Goal: Information Seeking & Learning: Learn about a topic

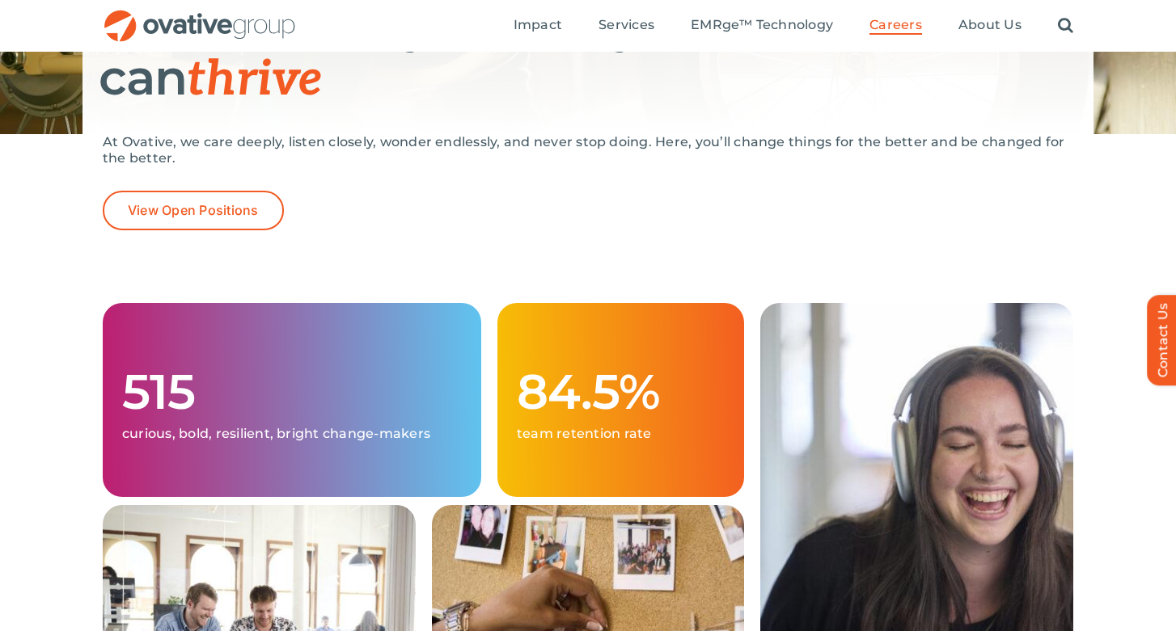
scroll to position [128, 0]
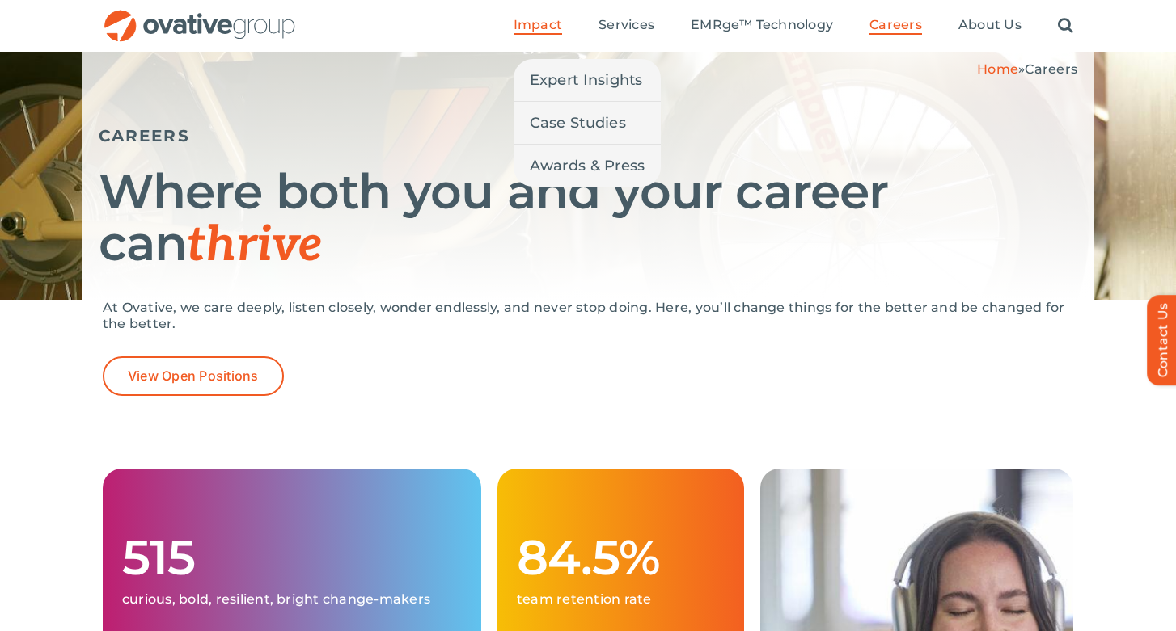
click at [547, 35] on li "Impact Expert Insights Case Studies Awards & Press" at bounding box center [537, 26] width 49 height 18
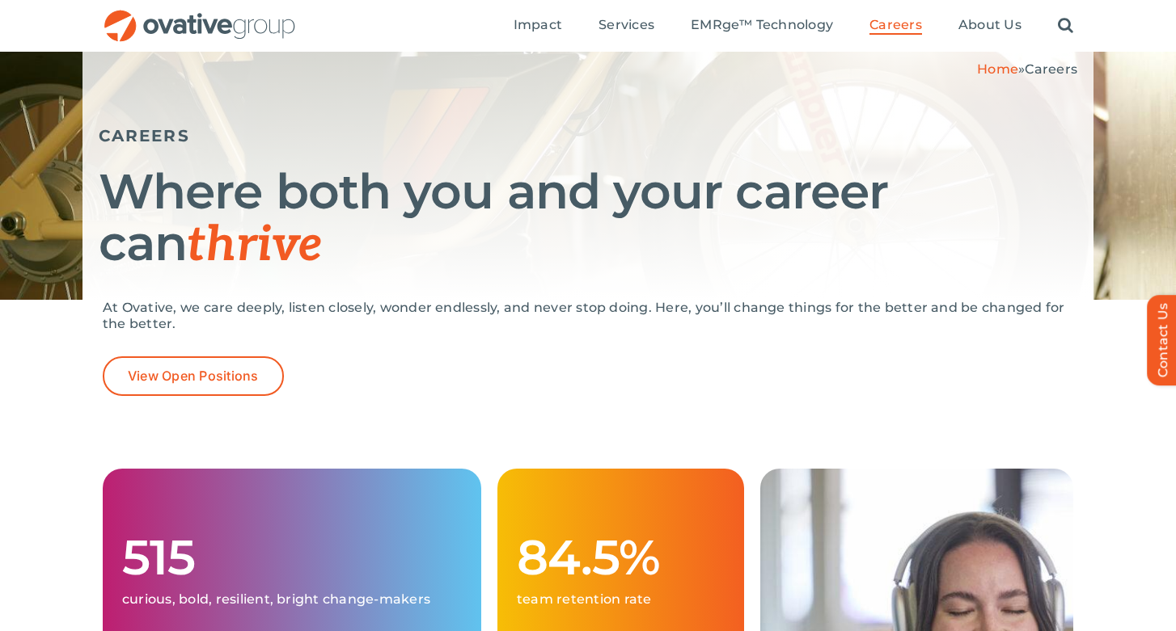
click at [188, 35] on img "OG_Full_horizontal_RGB" at bounding box center [200, 26] width 194 height 33
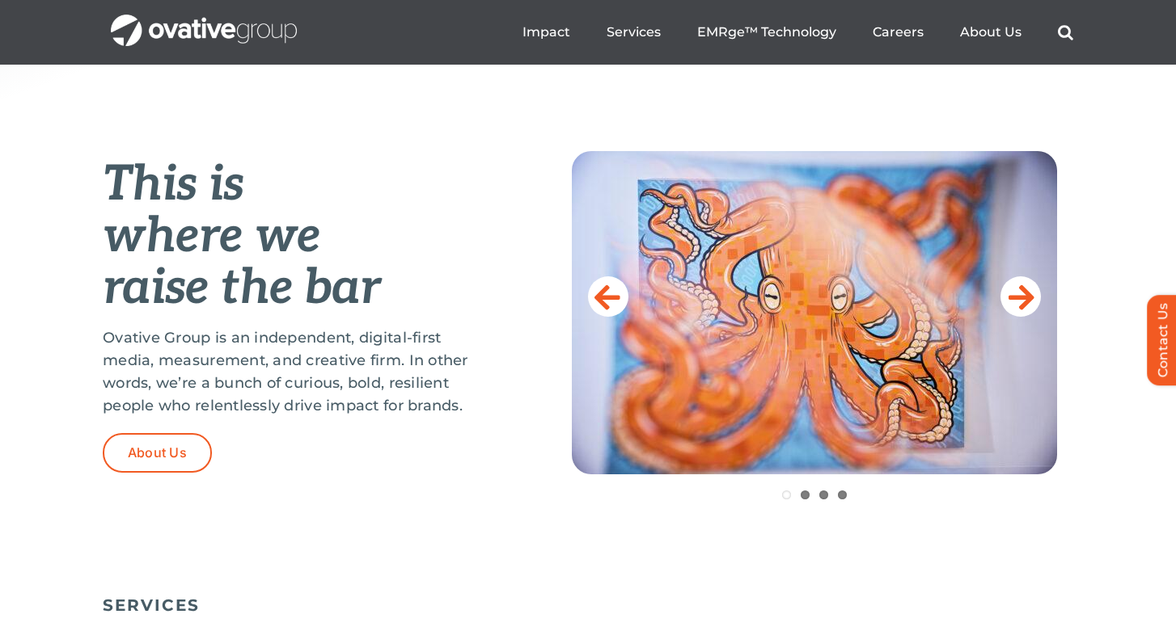
scroll to position [601, 0]
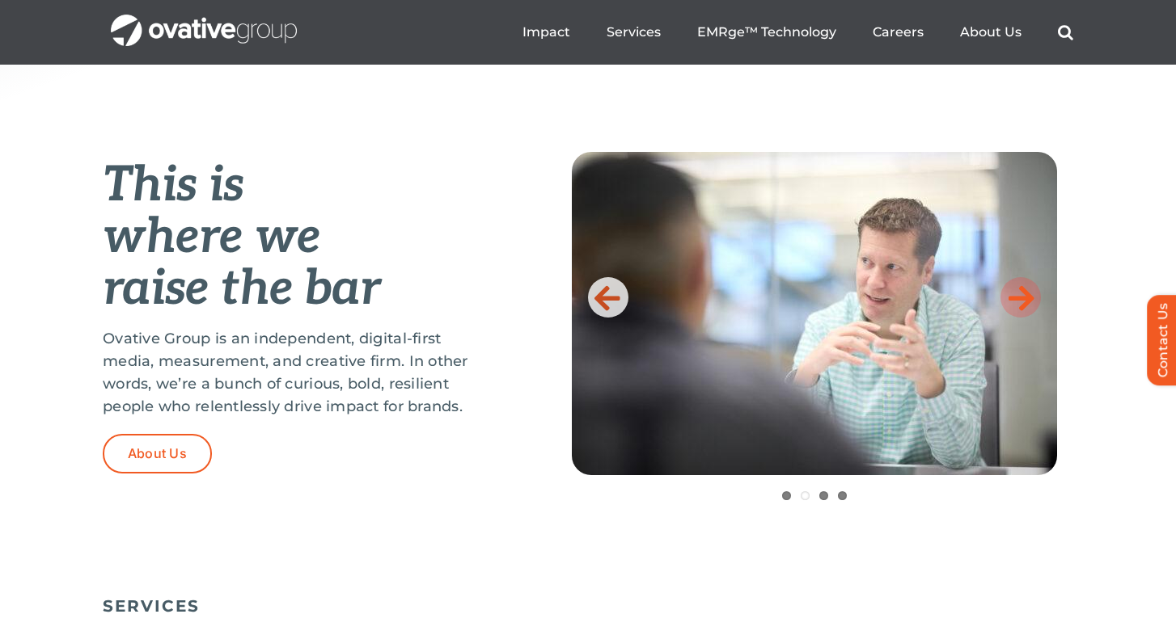
click at [1029, 294] on icon at bounding box center [1021, 297] width 26 height 32
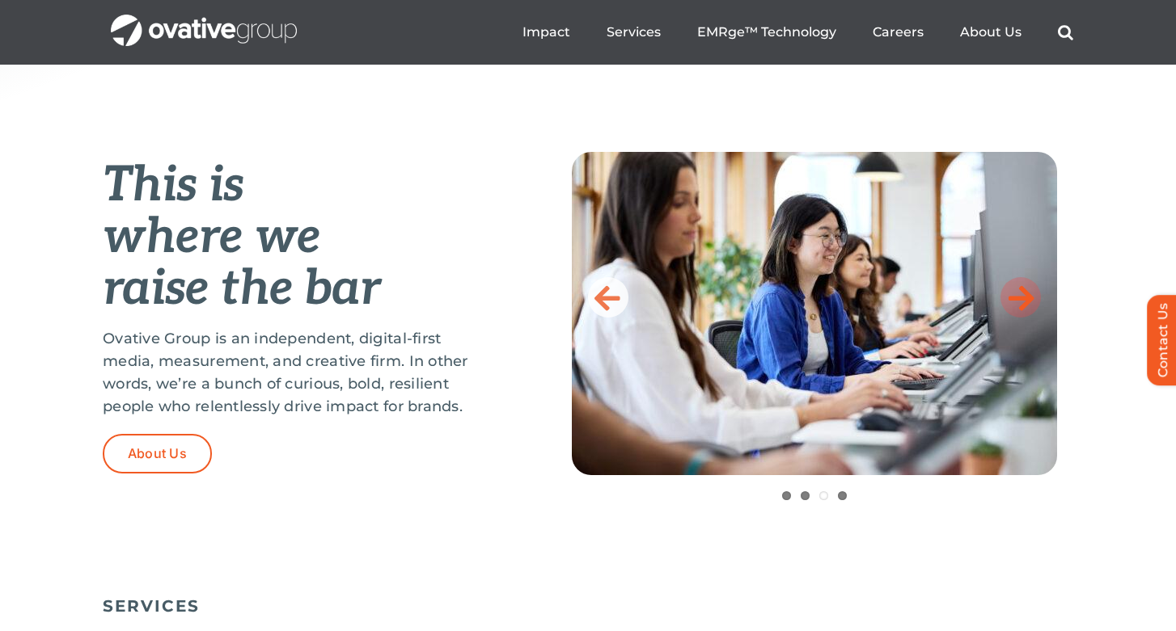
click at [1029, 294] on icon at bounding box center [1021, 297] width 26 height 32
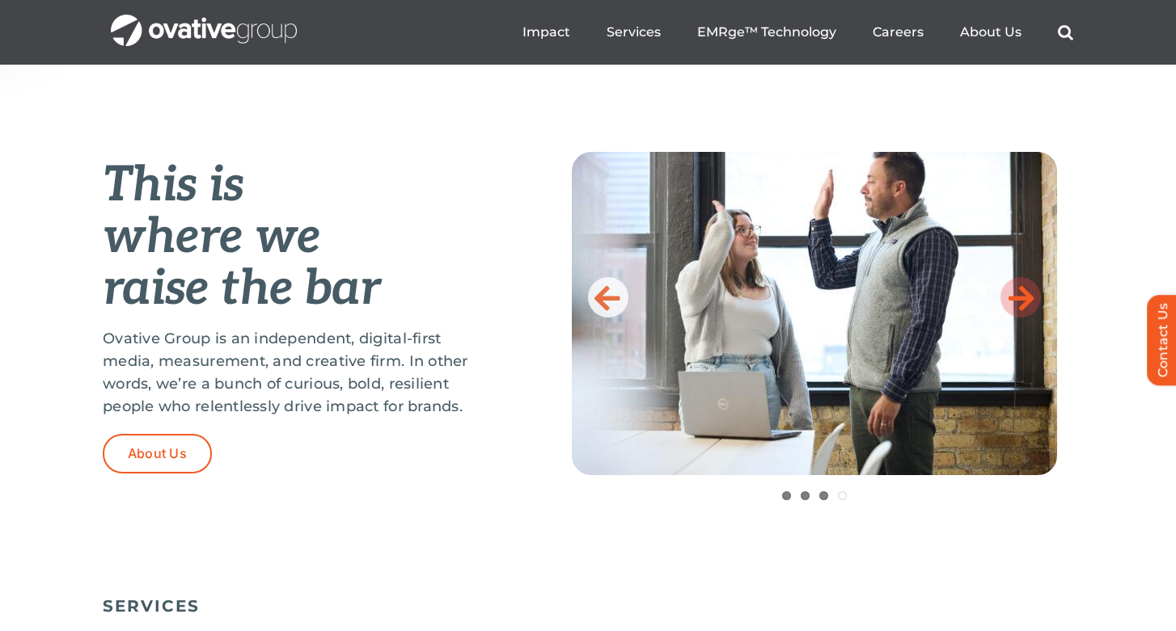
click at [1029, 294] on icon at bounding box center [1021, 297] width 26 height 32
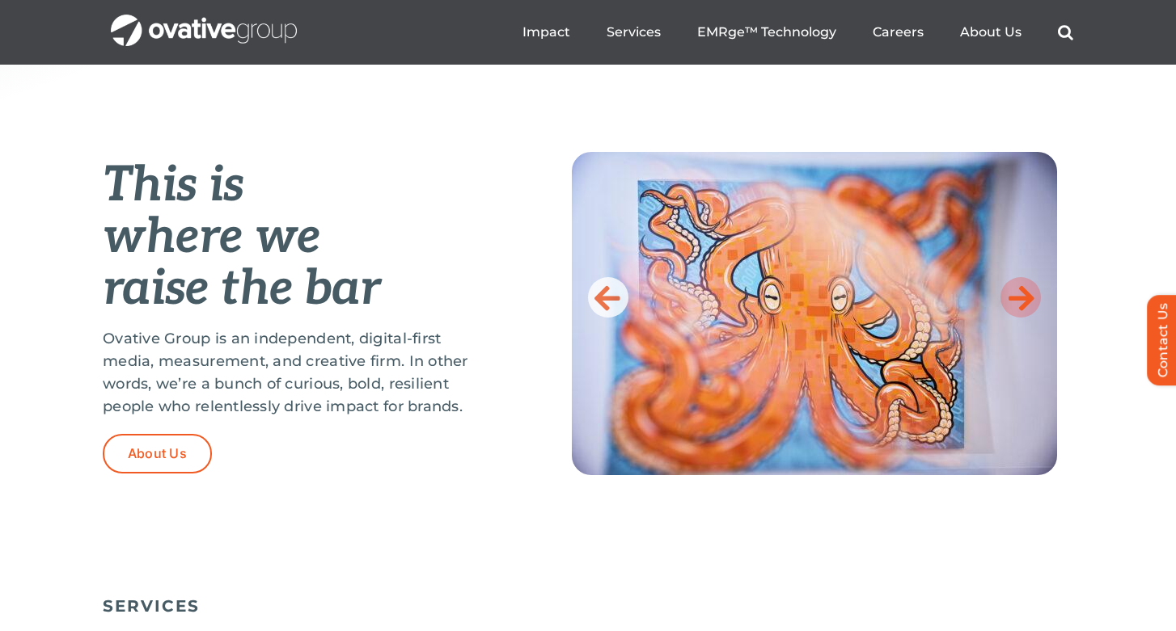
click at [1029, 294] on icon at bounding box center [1021, 297] width 26 height 32
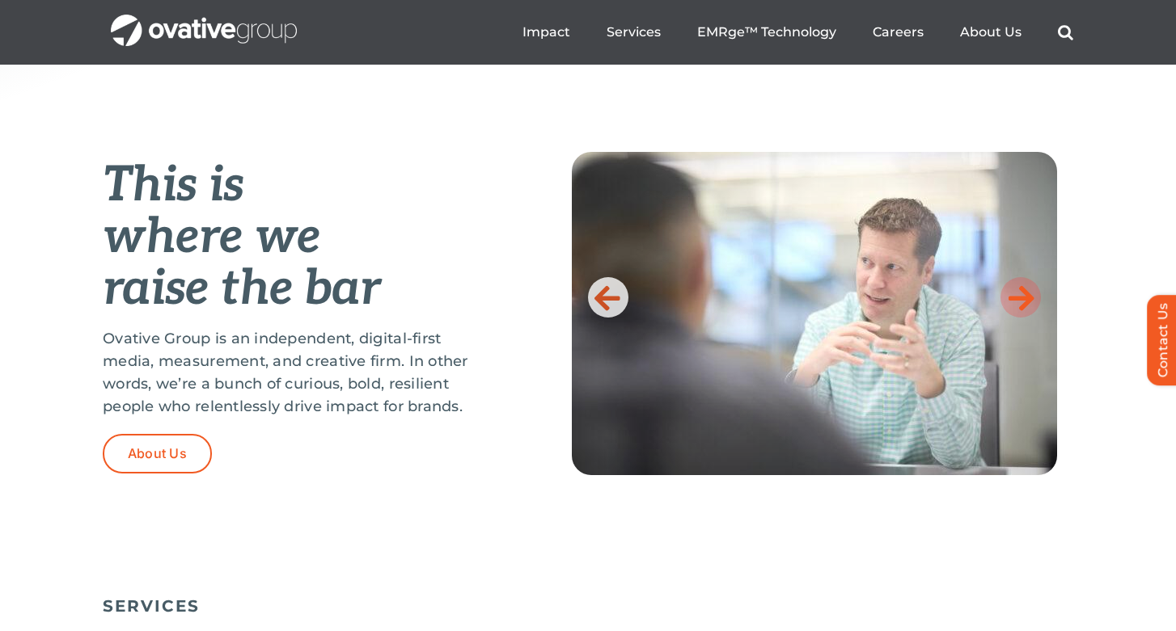
click at [1029, 294] on icon at bounding box center [1021, 297] width 26 height 32
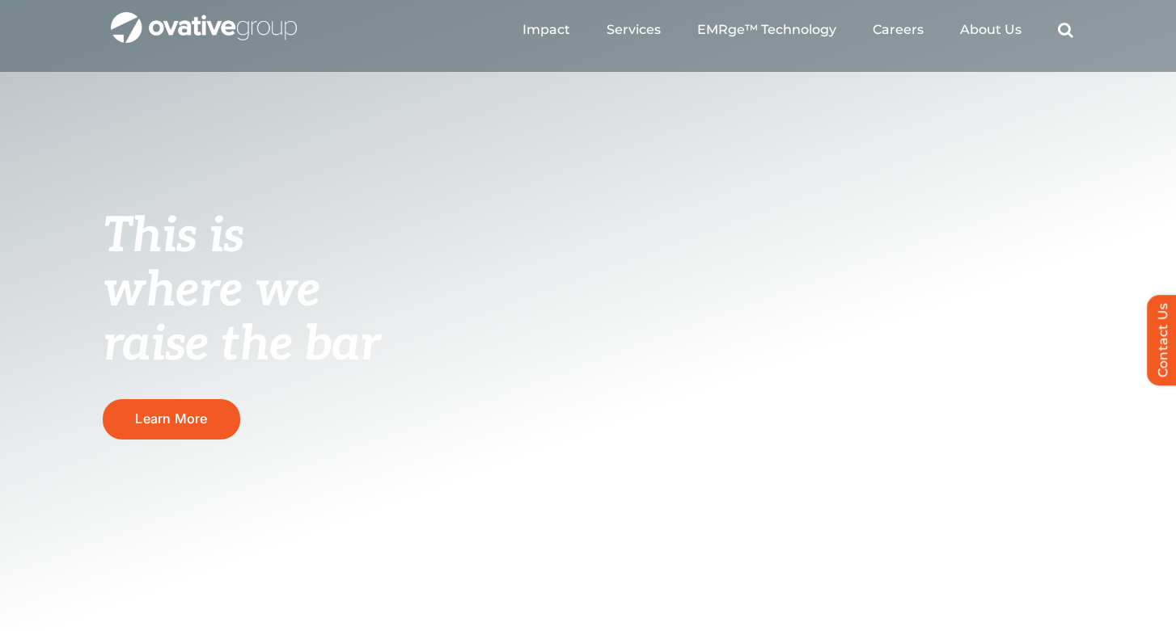
scroll to position [0, 0]
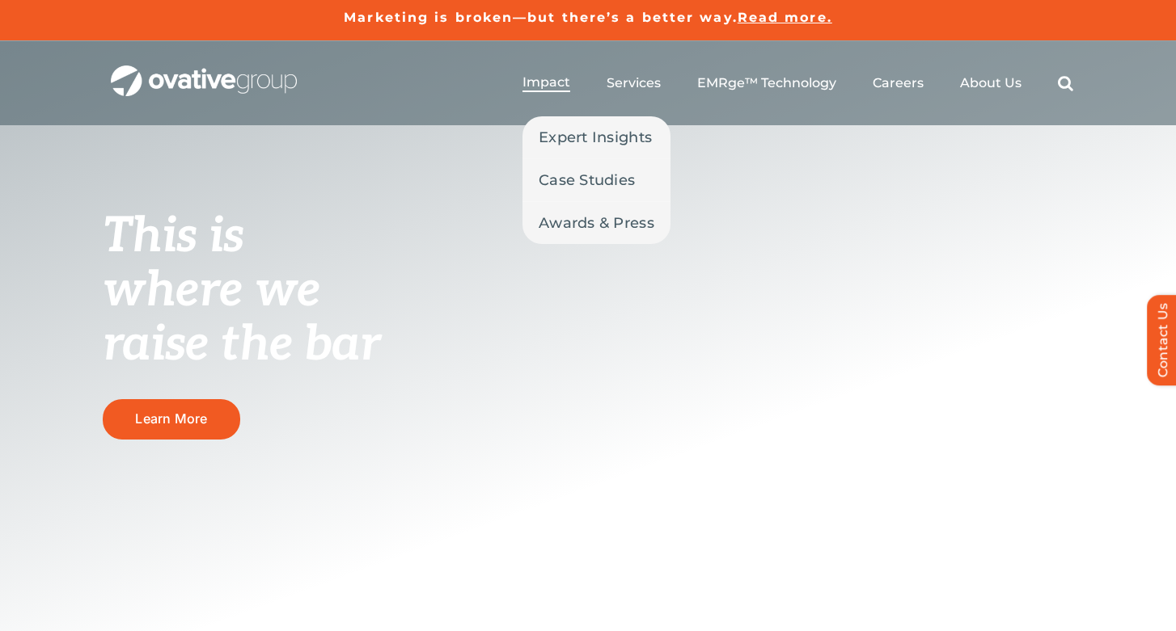
click at [539, 82] on span "Impact" at bounding box center [546, 82] width 48 height 16
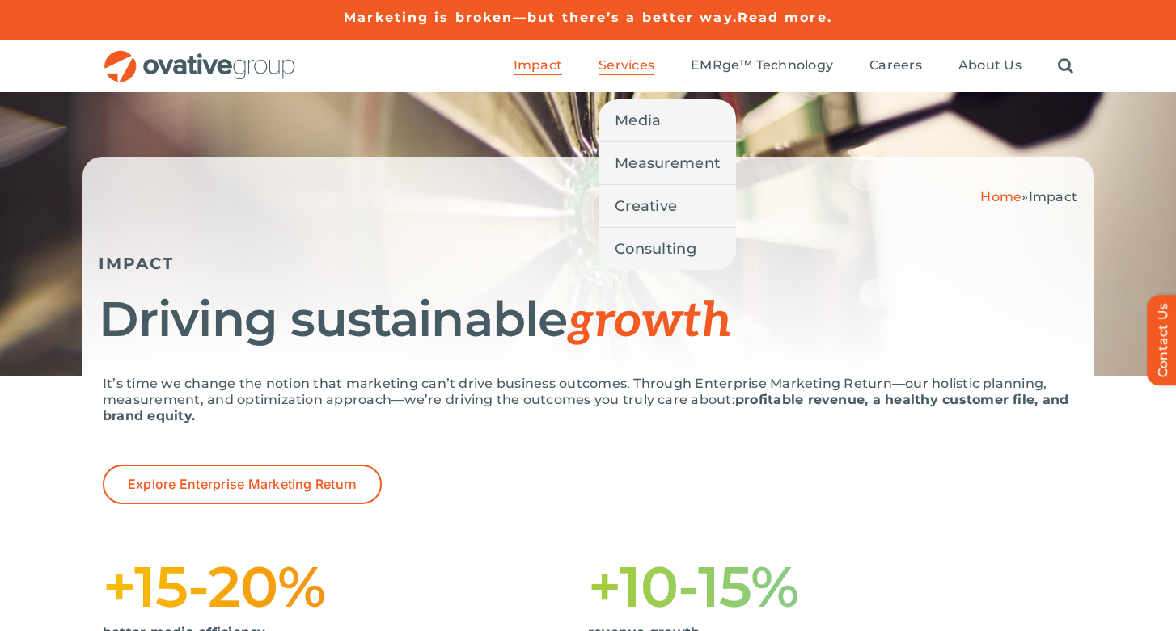
click at [648, 66] on span "Services" at bounding box center [626, 65] width 56 height 16
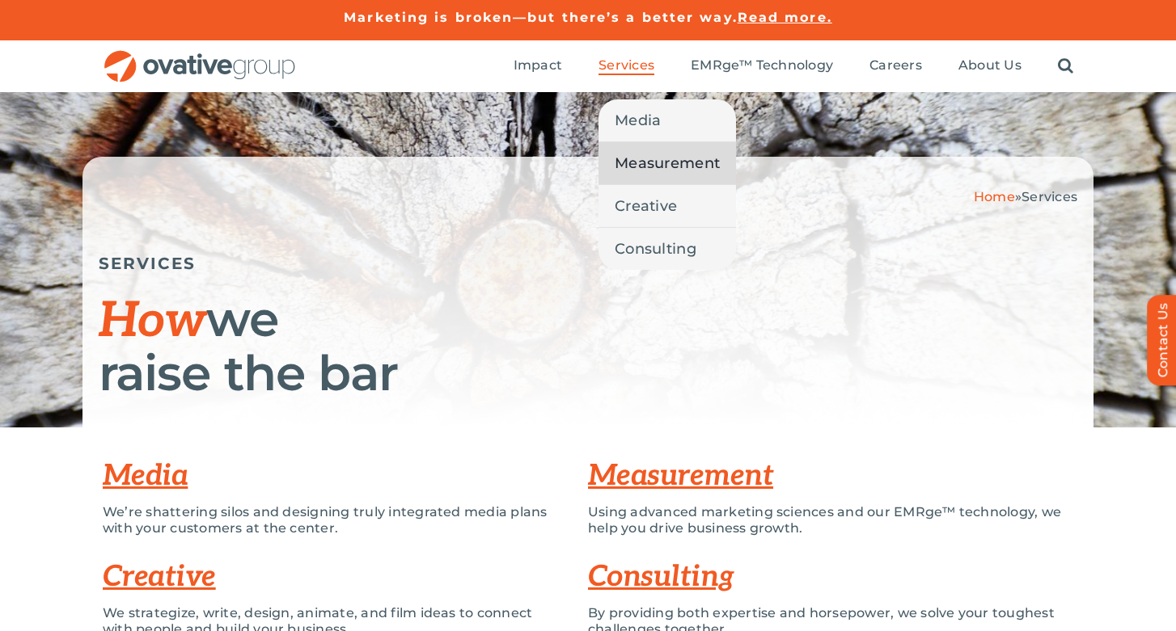
click at [624, 158] on span "Measurement" at bounding box center [666, 163] width 105 height 23
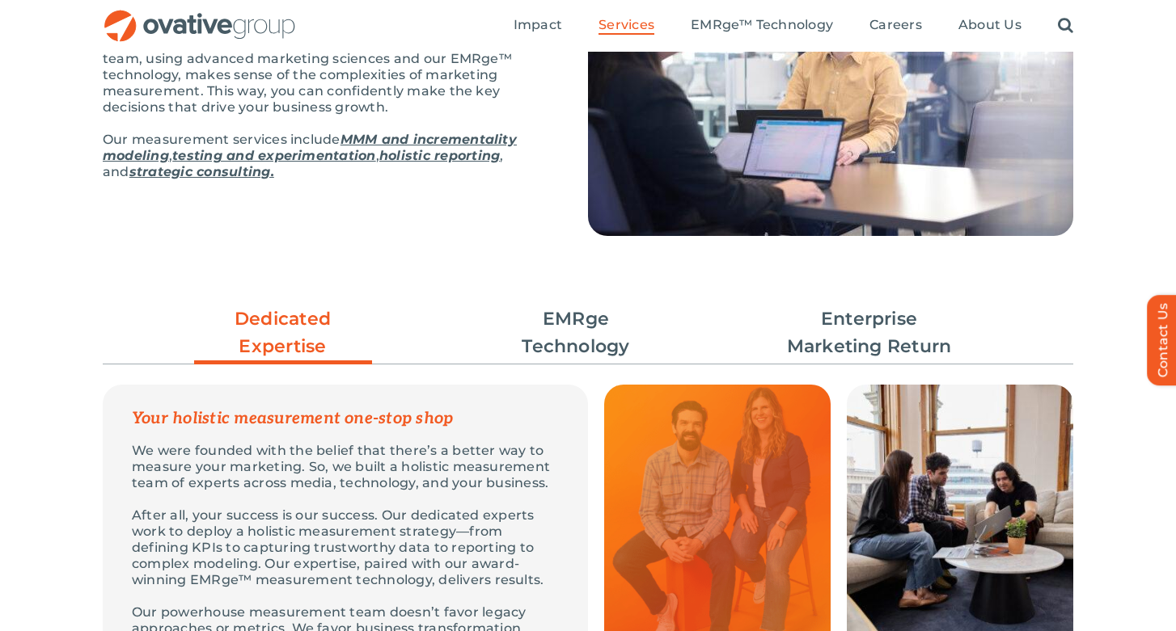
scroll to position [253, 0]
click at [375, 132] on link "MMM and incrementality modeling" at bounding box center [310, 147] width 414 height 32
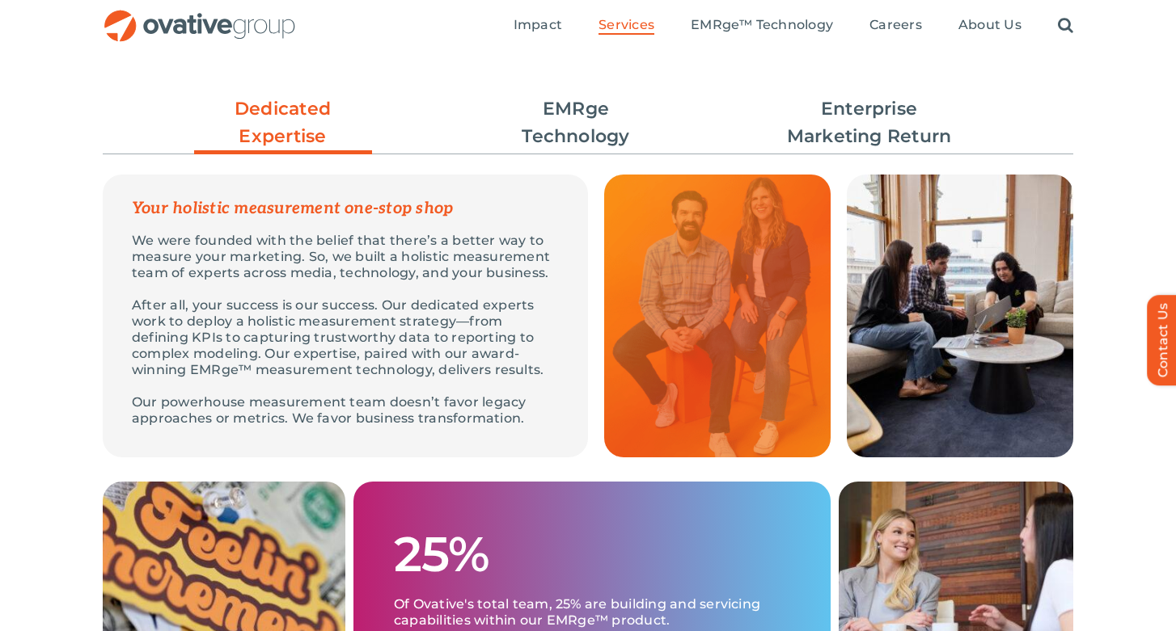
scroll to position [450, 0]
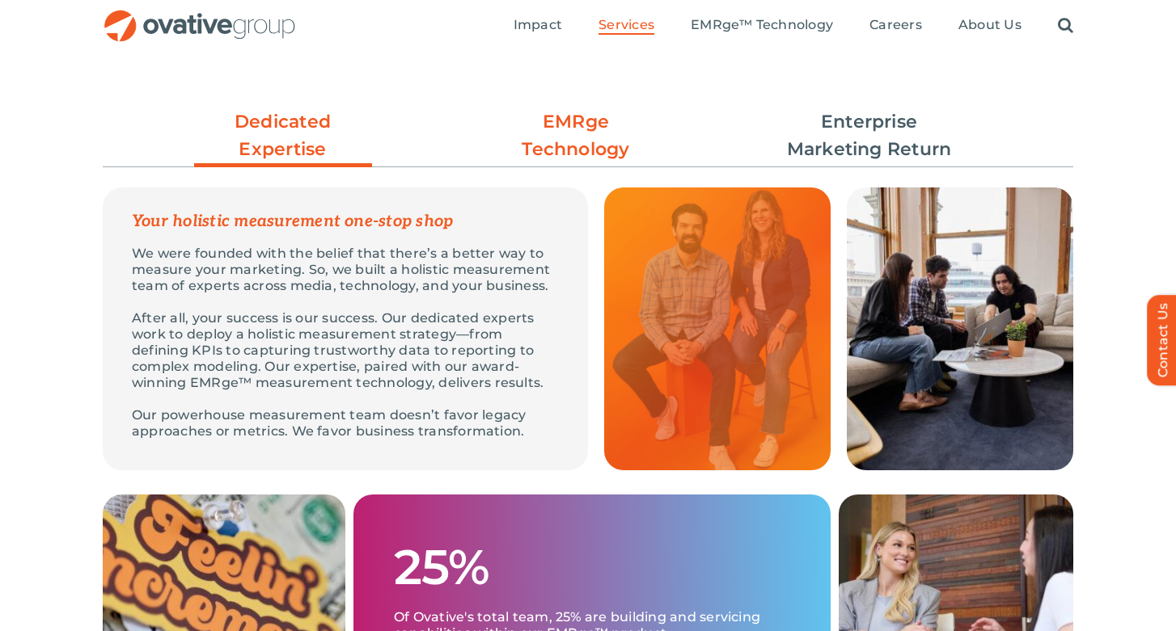
click at [623, 116] on link "EMRge Technology" at bounding box center [576, 135] width 178 height 55
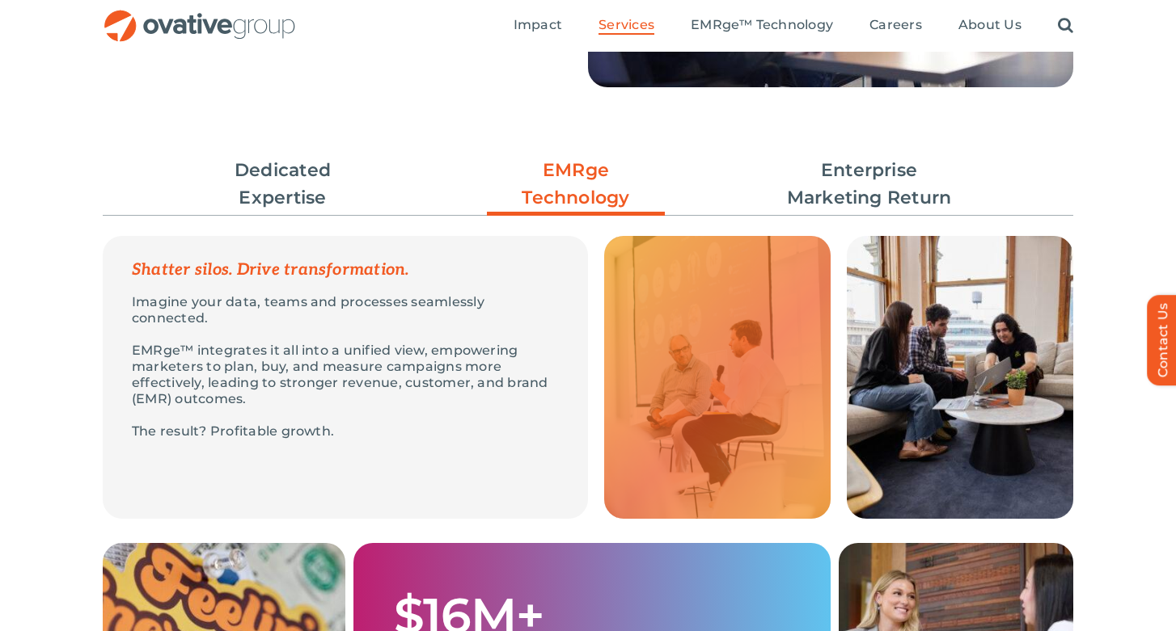
scroll to position [397, 0]
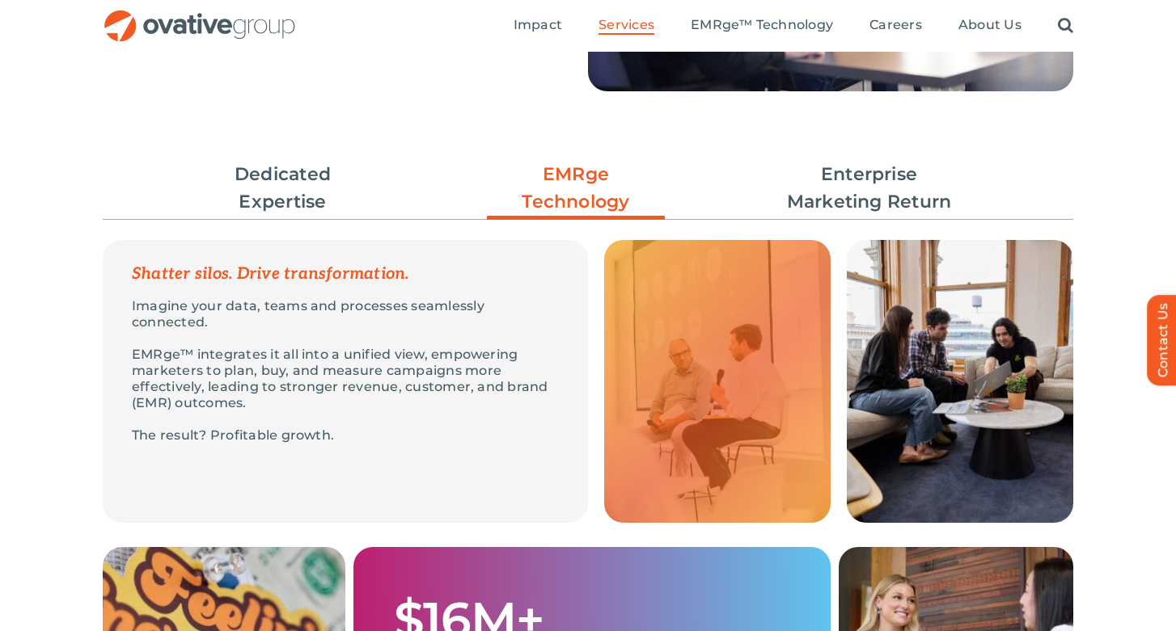
click at [830, 158] on ul "Dedicated Expertise EMRge Technology Enterprise Marketing Return" at bounding box center [588, 188] width 970 height 71
click at [829, 164] on link "Enterprise Marketing Return" at bounding box center [869, 188] width 178 height 55
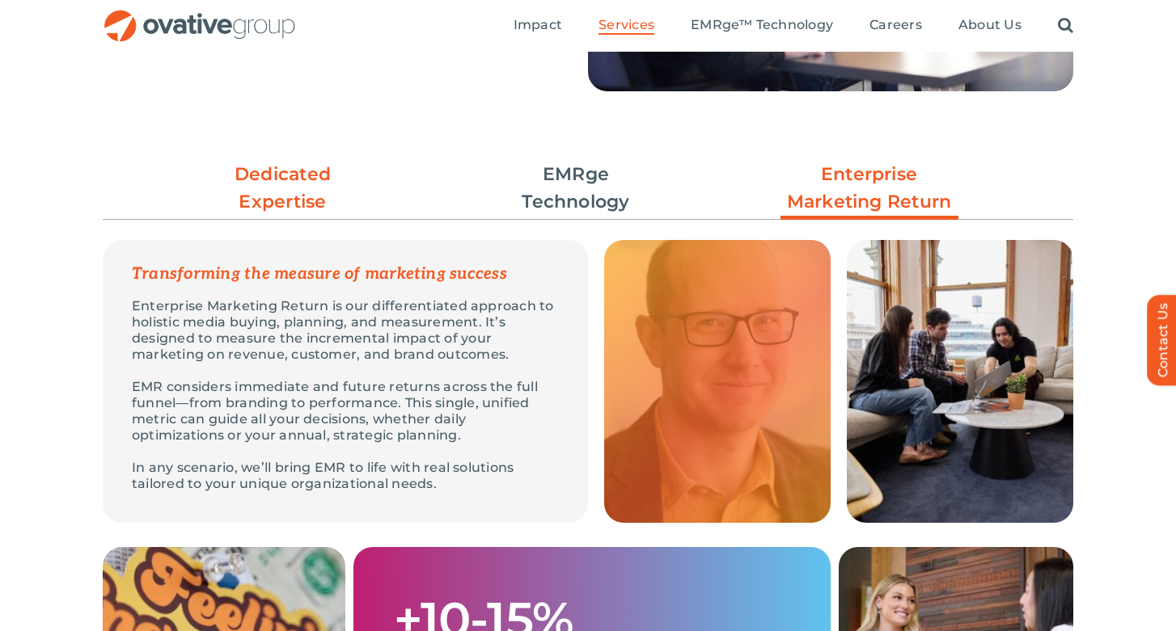
click at [278, 177] on link "Dedicated Expertise" at bounding box center [283, 188] width 178 height 55
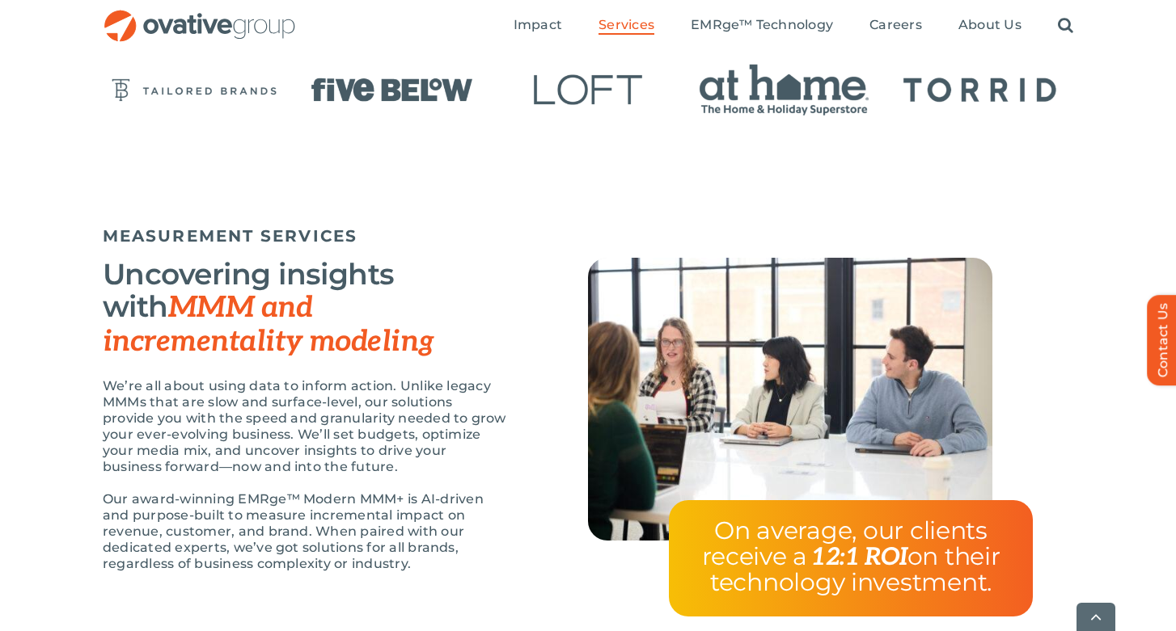
scroll to position [1248, 0]
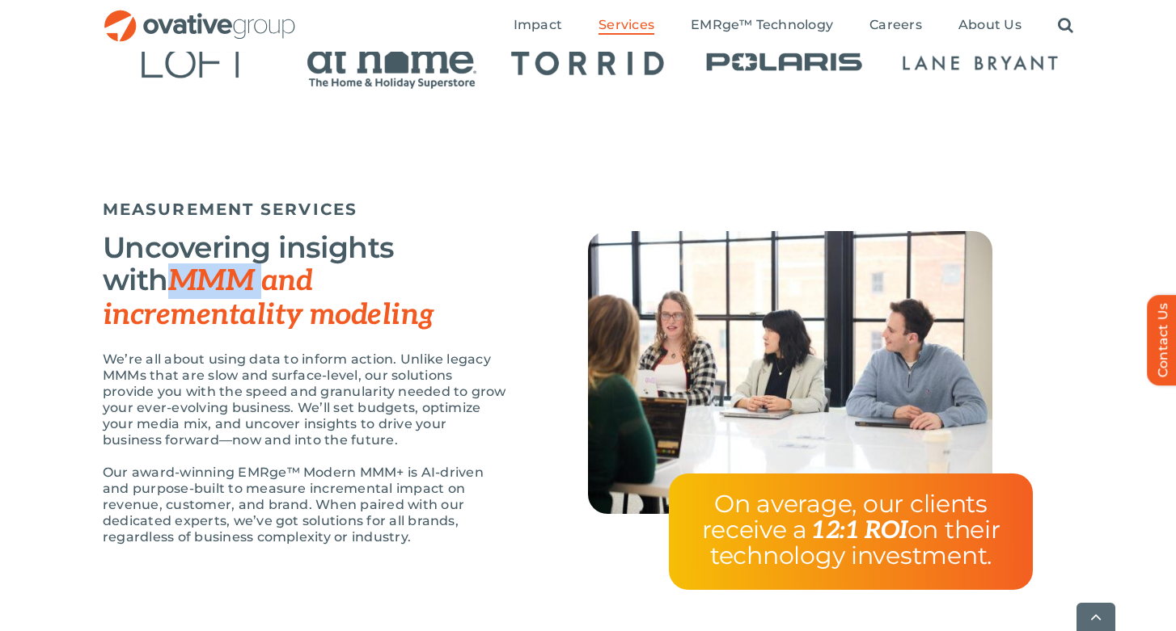
drag, startPoint x: 193, startPoint y: 274, endPoint x: 74, endPoint y: 274, distance: 118.9
click at [74, 274] on div "MEASUREMENT SERVICES Uncovering insights with MMM and incrementality modeling W…" at bounding box center [588, 423] width 1176 height 463
copy span "MMM"
click at [331, 369] on p "We’re all about using data to inform action. Unlike legacy MMMs that are slow a…" at bounding box center [305, 400] width 404 height 97
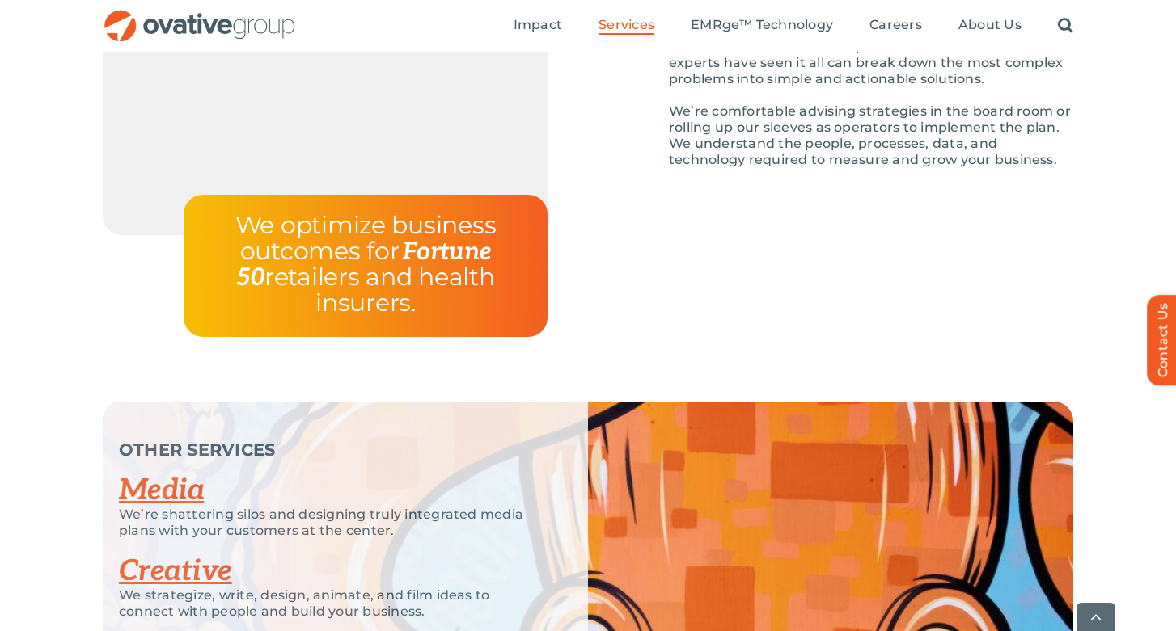
scroll to position [3254, 0]
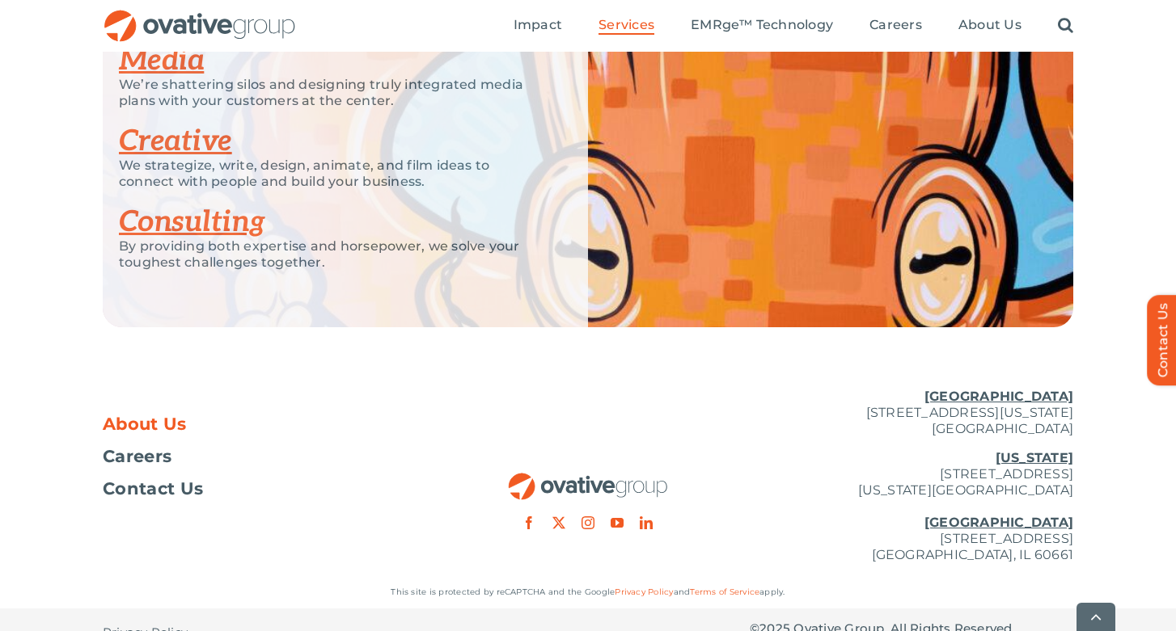
click at [143, 416] on span "About Us" at bounding box center [145, 424] width 84 height 16
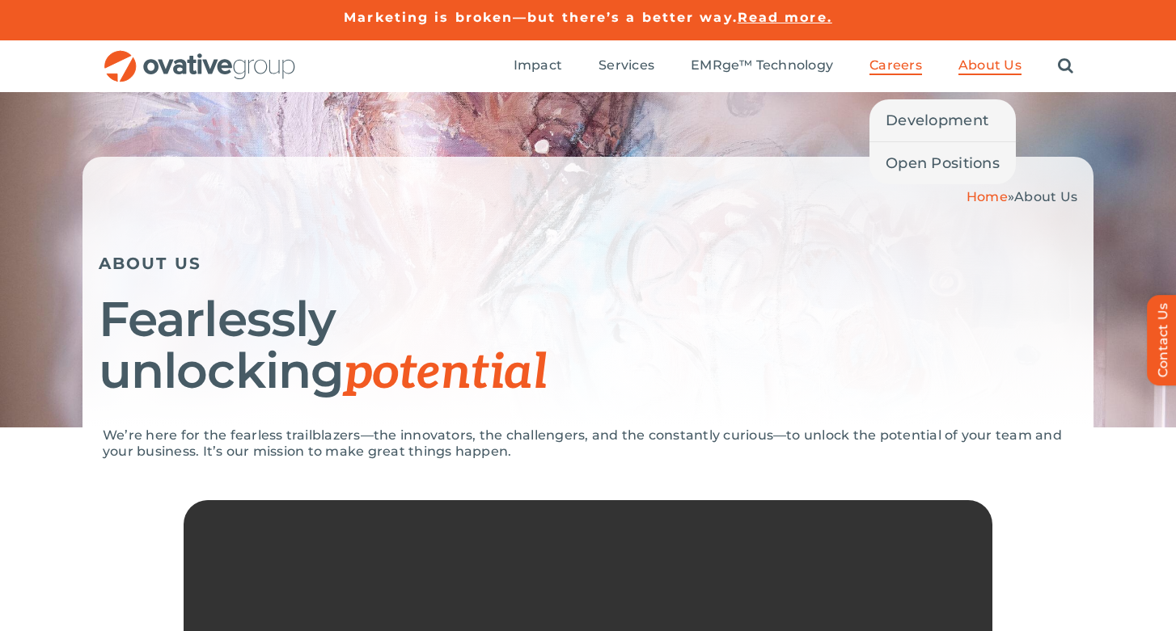
click at [883, 61] on span "Careers" at bounding box center [895, 65] width 53 height 16
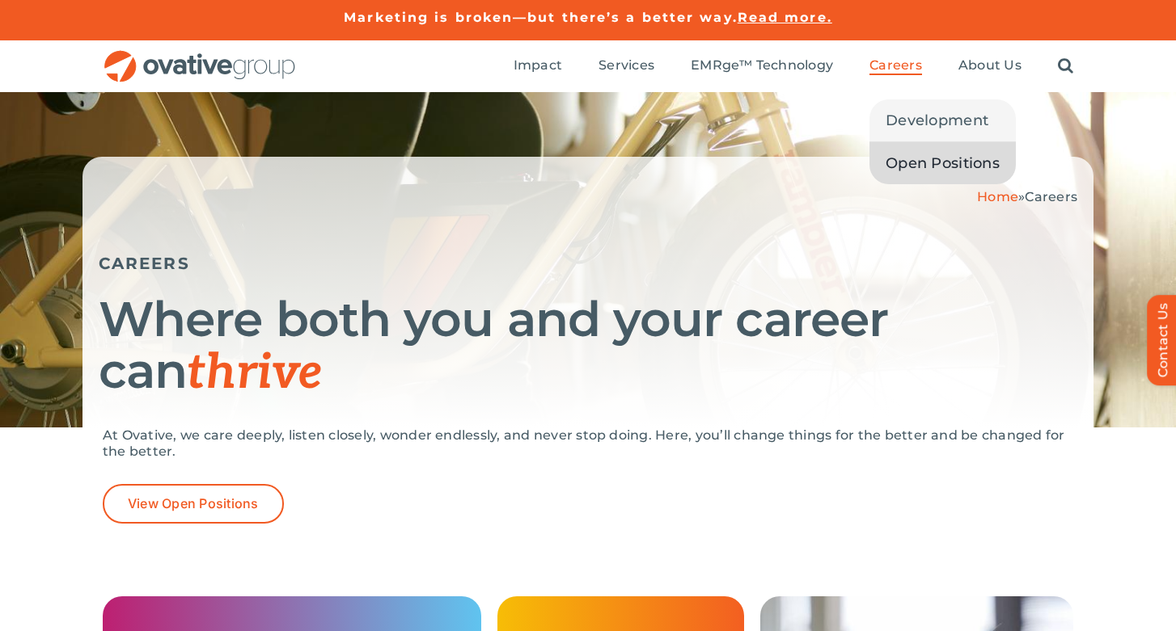
click at [921, 159] on span "Open Positions" at bounding box center [942, 163] width 114 height 23
